Goal: Complete application form

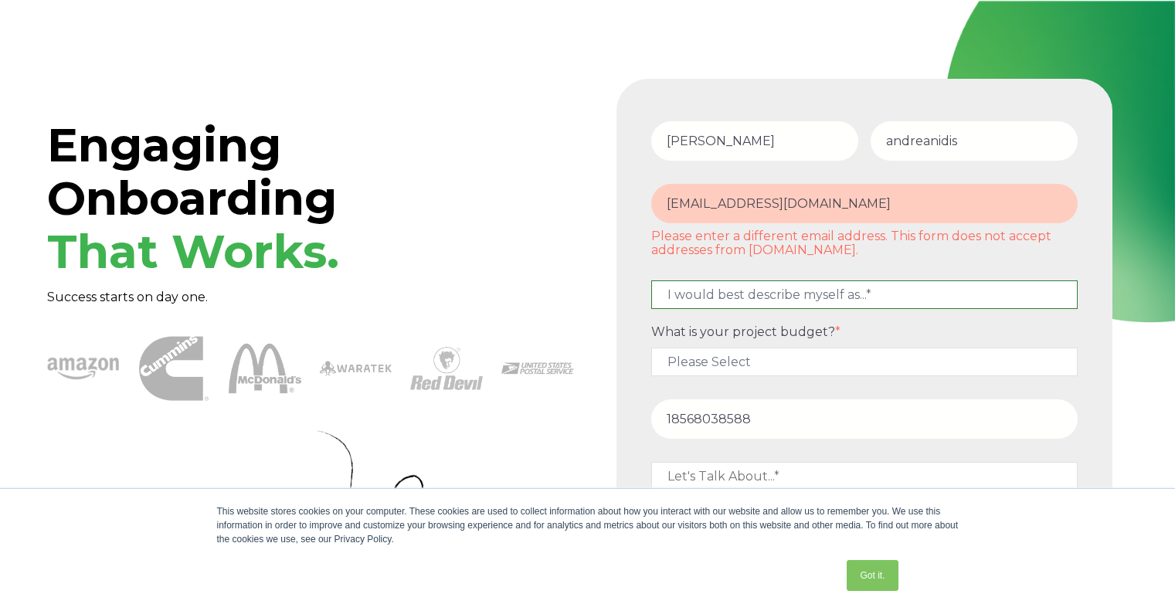
click at [699, 286] on select "I would best describe myself as...* Other I am an executive or owner of a compa…" at bounding box center [865, 295] width 427 height 29
select select "persona_3"
click at [652, 281] on select "I would best describe myself as...* Other I am an executive or owner of a compa…" at bounding box center [865, 295] width 427 height 29
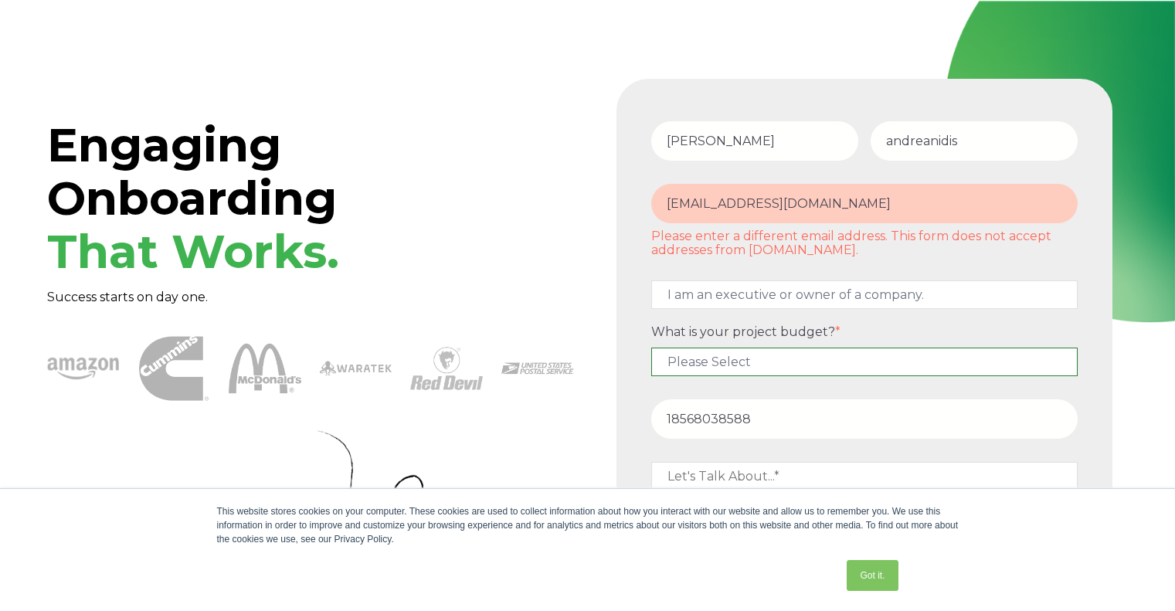
click at [743, 366] on select "Please Select $5,000 - $15,000 $15,000 - $25,000 $25,000 - $50,000 $50,000+" at bounding box center [865, 362] width 427 height 29
select select "$5,000 - $15,000"
click at [652, 348] on select "Please Select $5,000 - $15,000 $15,000 - $25,000 $25,000 - $50,000 $50,000+" at bounding box center [865, 362] width 427 height 29
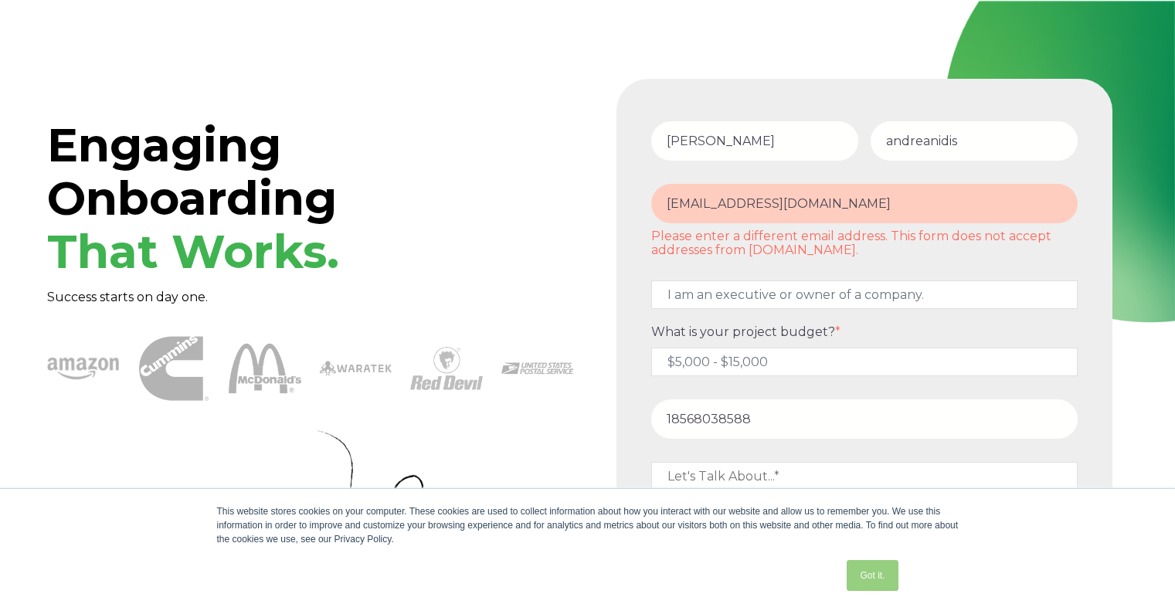
click at [880, 573] on link "Got it." at bounding box center [872, 575] width 51 height 31
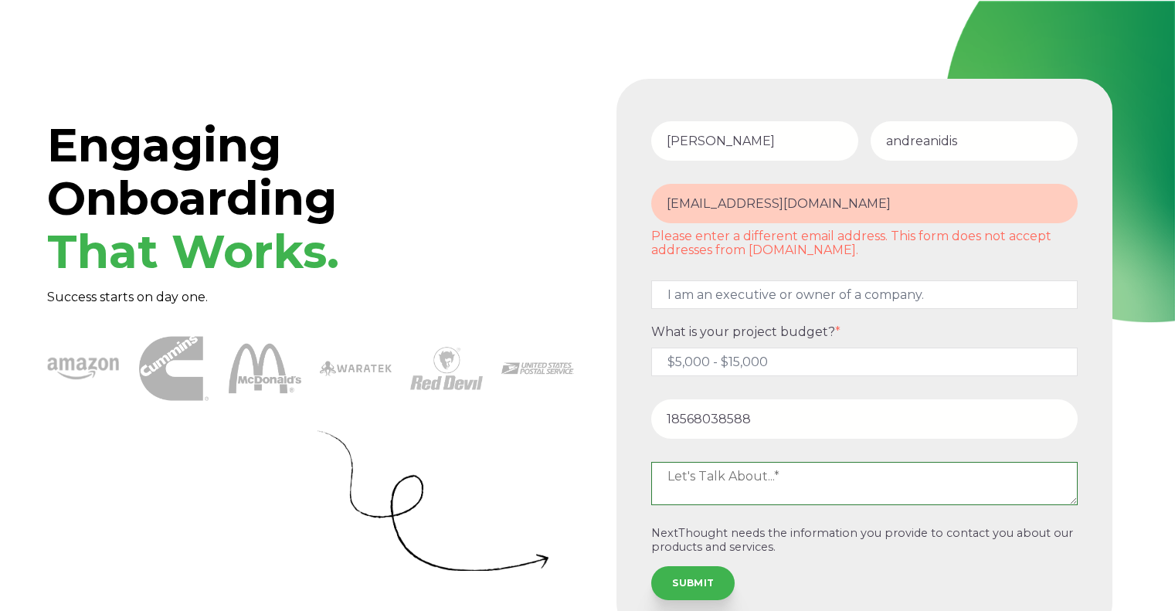
click at [810, 498] on textarea at bounding box center [865, 483] width 427 height 43
click at [684, 586] on form "[PERSON_NAME] [PERSON_NAME][EMAIL_ADDRESS][DOMAIN_NAME] Please enter a differen…" at bounding box center [865, 357] width 478 height 538
click at [724, 492] on textarea at bounding box center [865, 483] width 427 height 43
type textarea "nq"
click at [696, 585] on input "SUBMIT" at bounding box center [693, 582] width 83 height 34
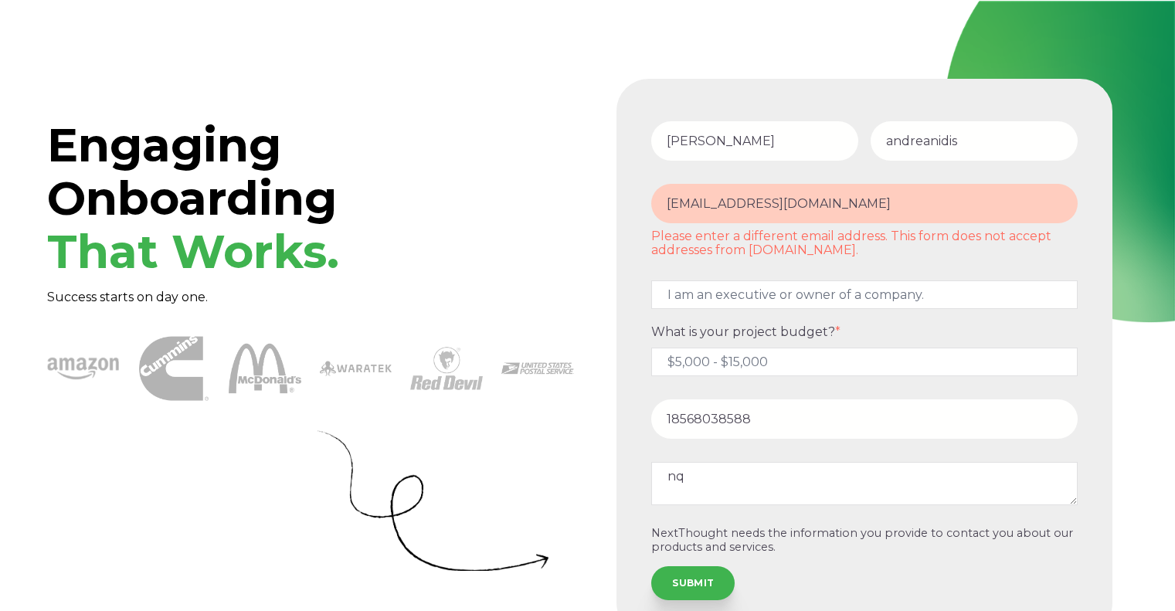
drag, startPoint x: 761, startPoint y: 202, endPoint x: 842, endPoint y: 209, distance: 81.4
click at [842, 209] on input "[EMAIL_ADDRESS][DOMAIN_NAME]" at bounding box center [865, 203] width 427 height 39
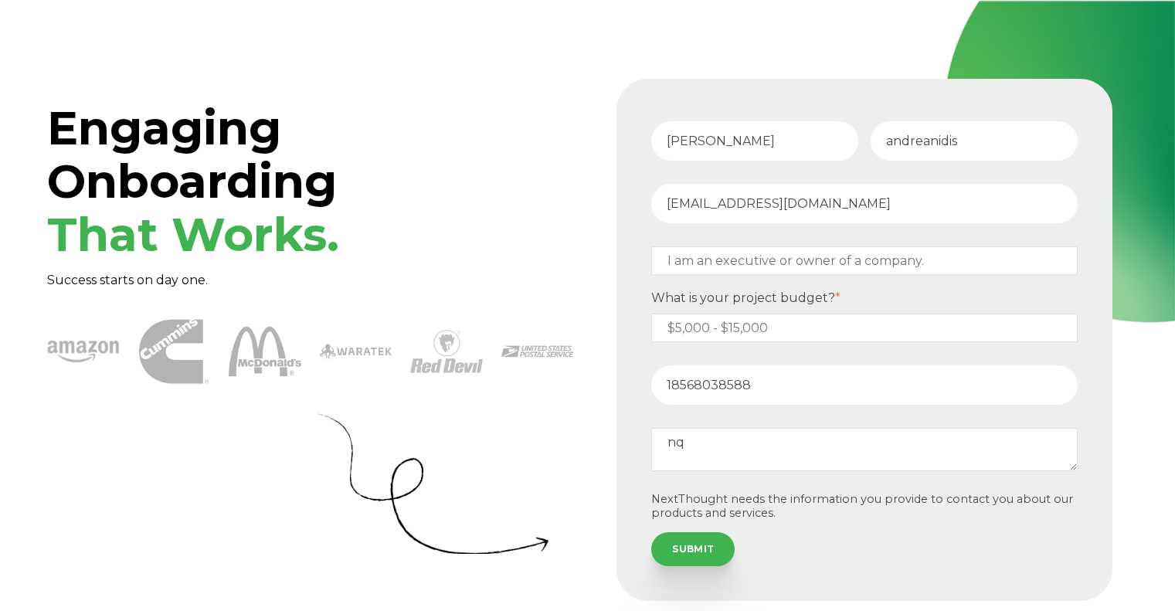
type input "[EMAIL_ADDRESS][DOMAIN_NAME]"
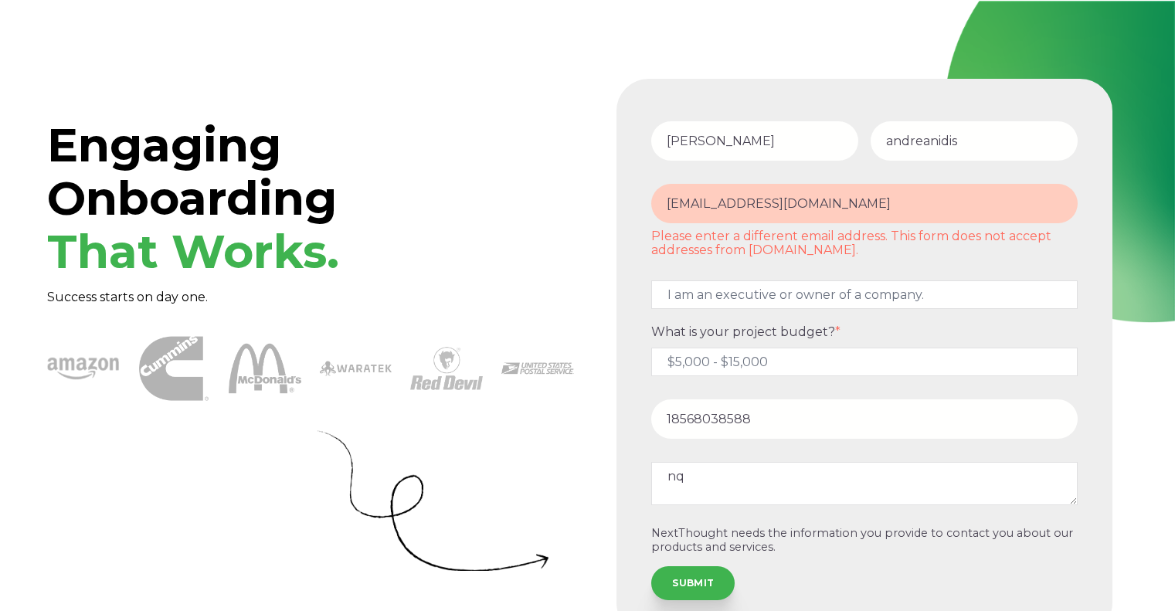
click at [798, 213] on input "[EMAIL_ADDRESS][DOMAIN_NAME]" at bounding box center [865, 203] width 427 height 39
